Goal: Task Accomplishment & Management: Manage account settings

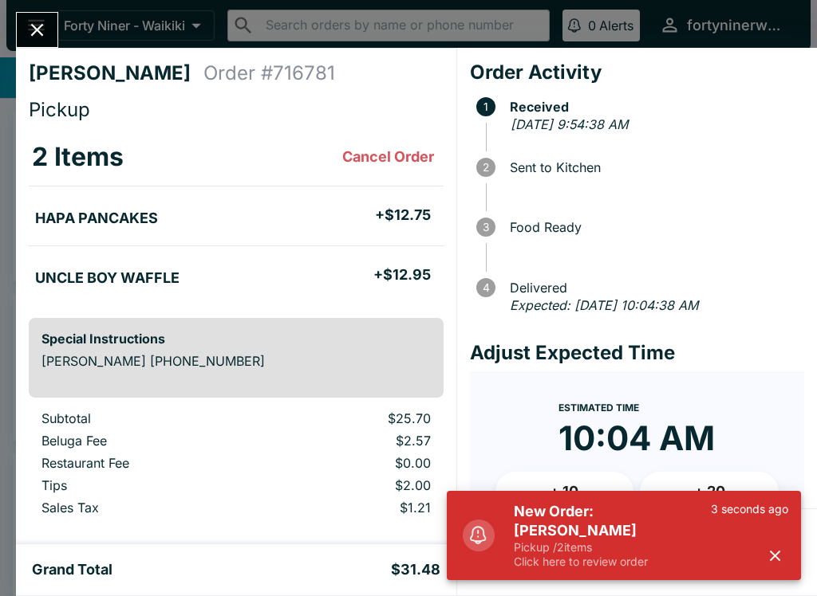
click at [773, 565] on button "button" at bounding box center [774, 556] width 26 height 26
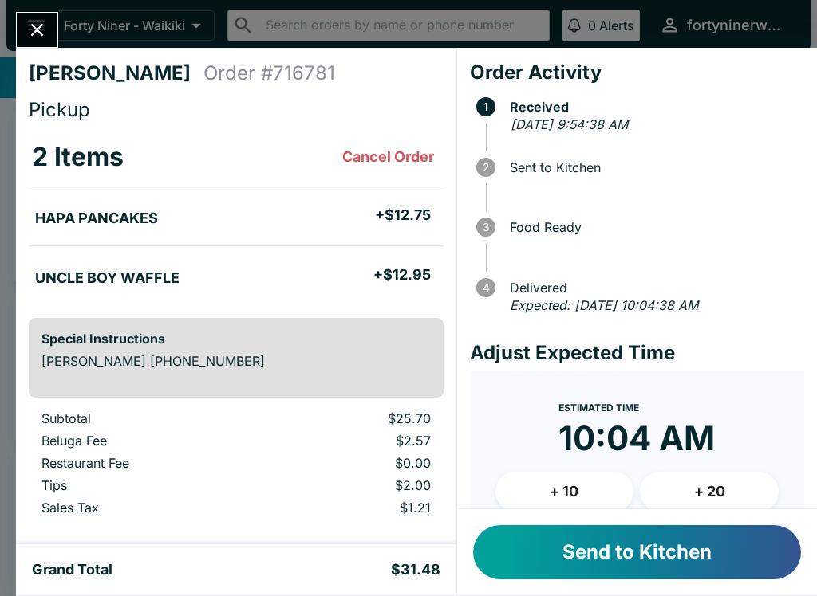
click at [575, 555] on button "Send to Kitchen" at bounding box center [637, 552] width 328 height 54
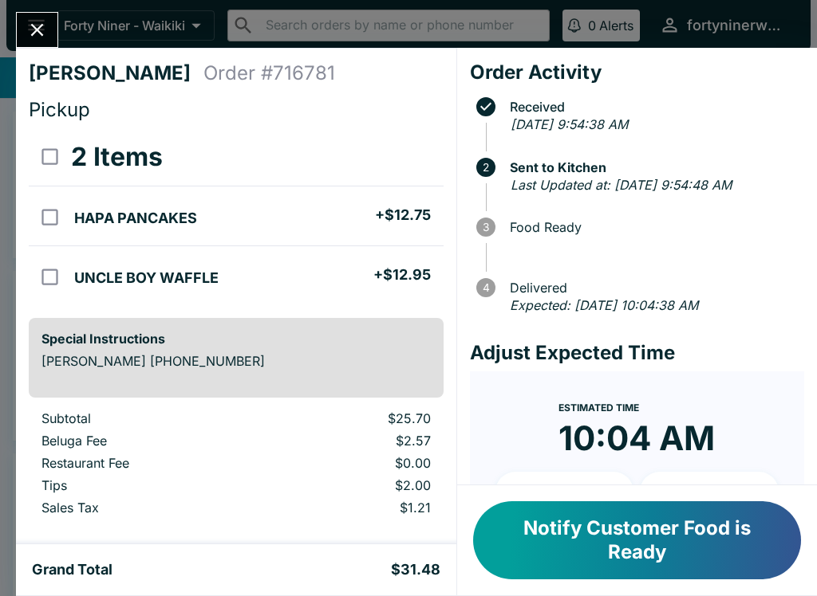
click at [37, 37] on icon "Close" at bounding box center [37, 30] width 22 height 22
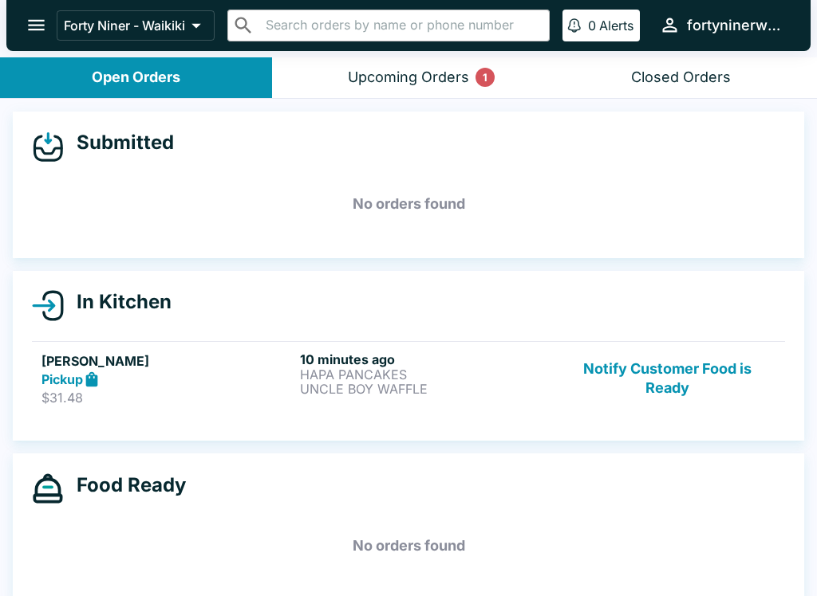
click at [658, 381] on button "Notify Customer Food is Ready" at bounding box center [667, 379] width 216 height 55
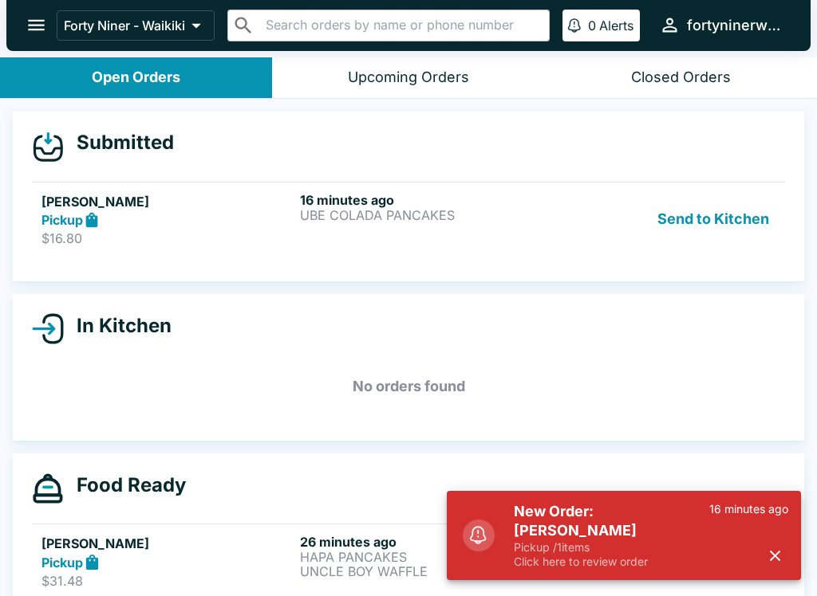
click at [580, 221] on div "Send to Kitchen" at bounding box center [667, 219] width 216 height 55
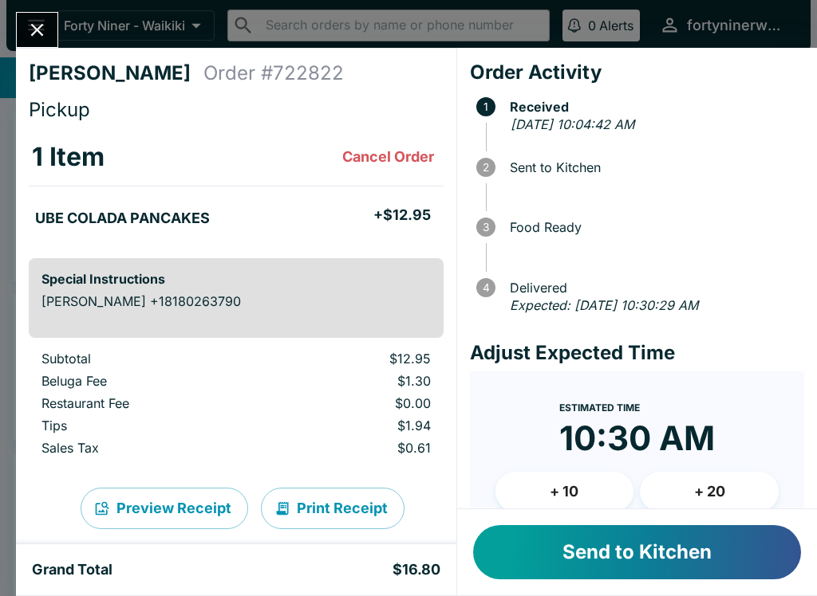
click at [604, 546] on button "Send to Kitchen" at bounding box center [637, 552] width 328 height 54
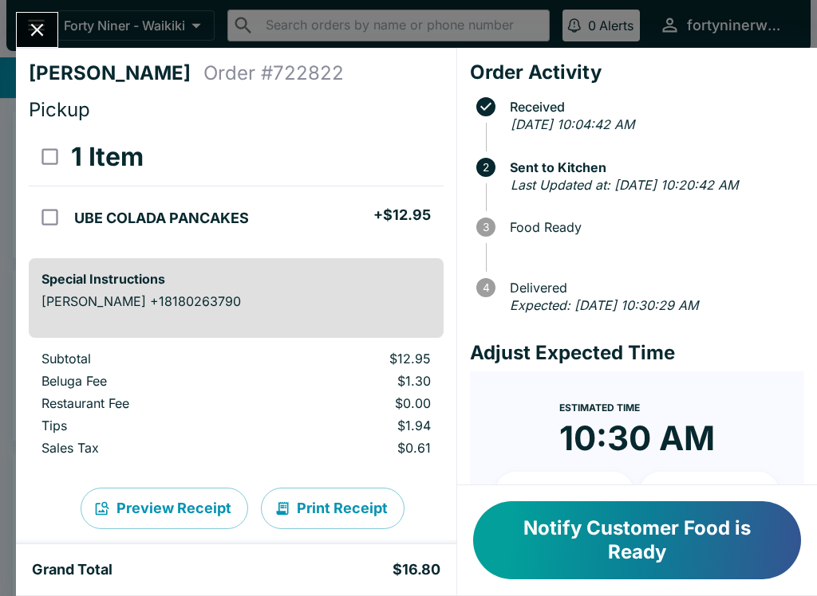
click at [47, 37] on icon "Close" at bounding box center [37, 30] width 22 height 22
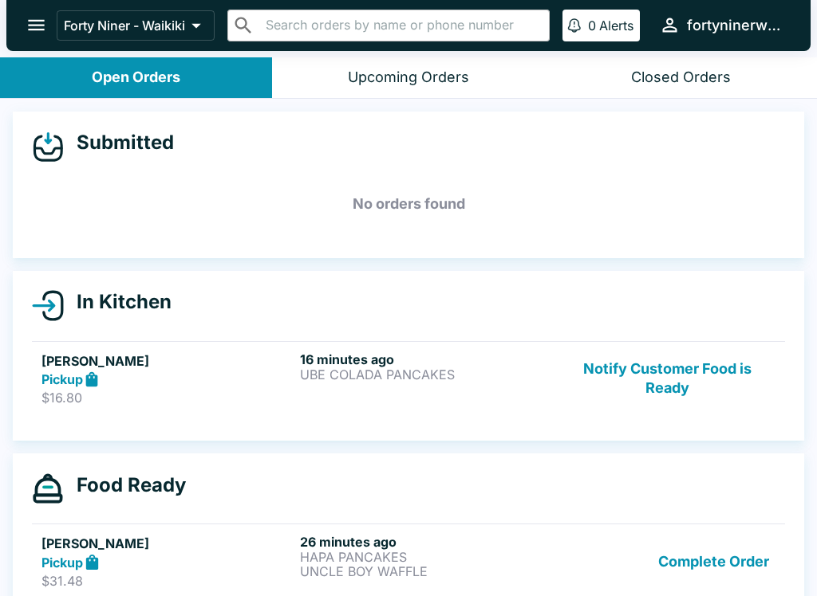
click at [683, 388] on button "Notify Customer Food is Ready" at bounding box center [667, 379] width 216 height 55
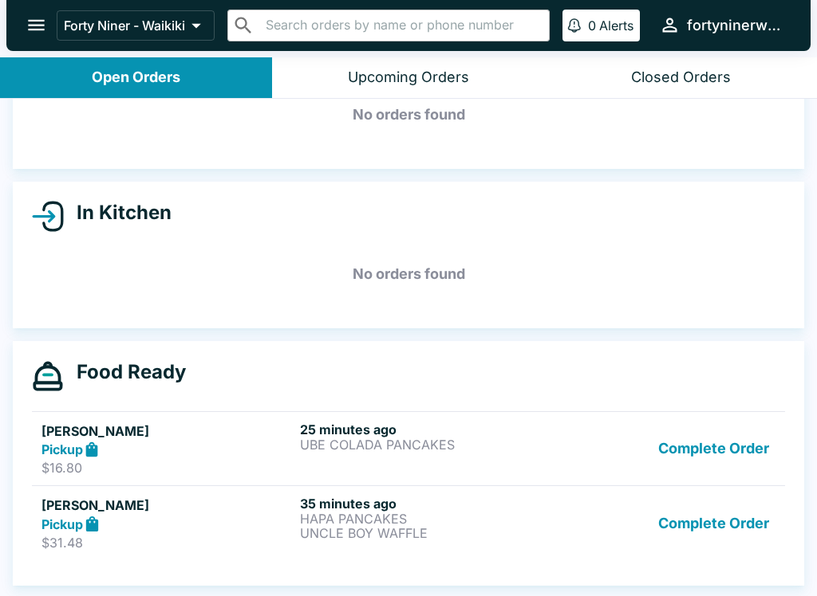
scroll to position [89, 0]
click at [708, 449] on button "Complete Order" at bounding box center [713, 449] width 124 height 55
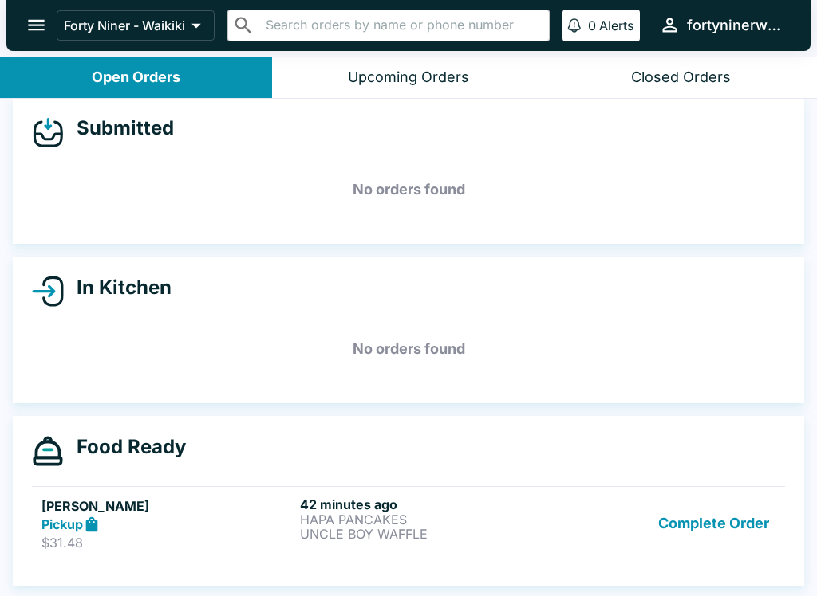
scroll to position [14, 0]
